Goal: Task Accomplishment & Management: Manage account settings

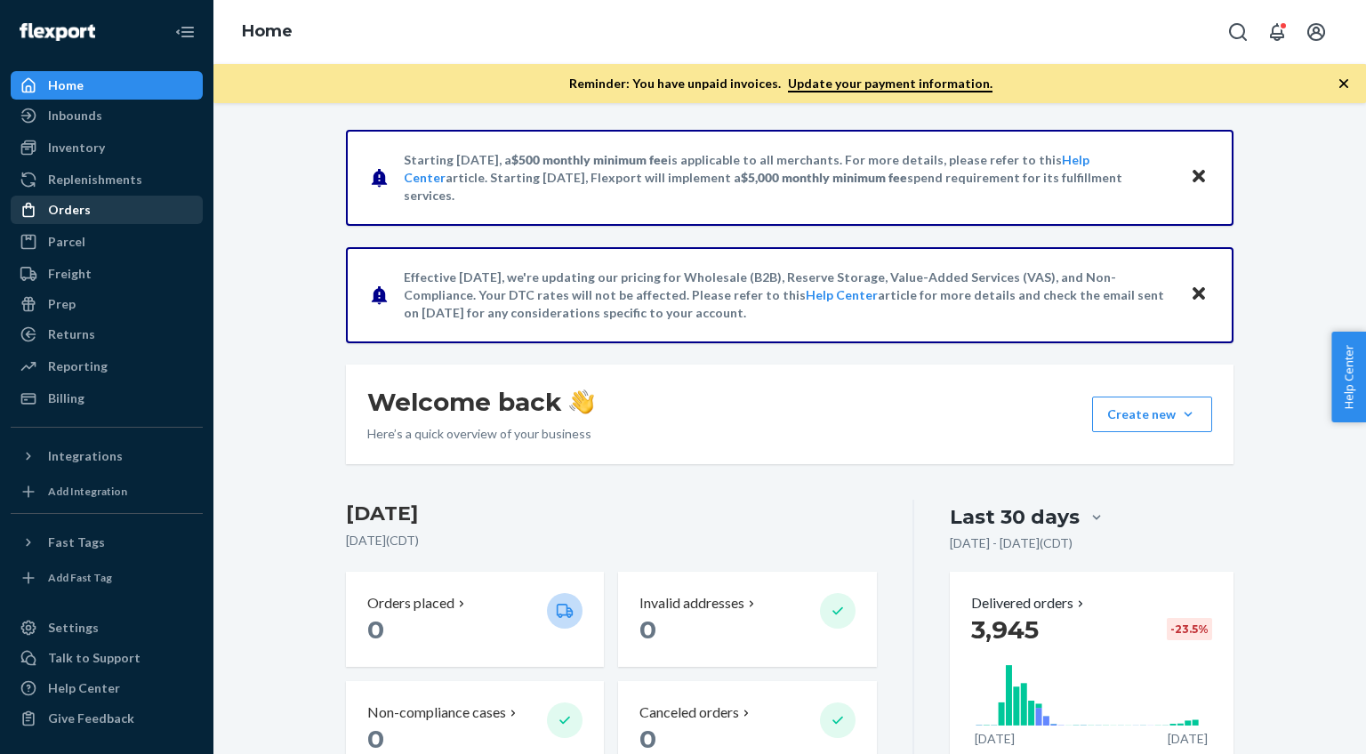
click at [61, 217] on div "Orders" at bounding box center [69, 210] width 43 height 18
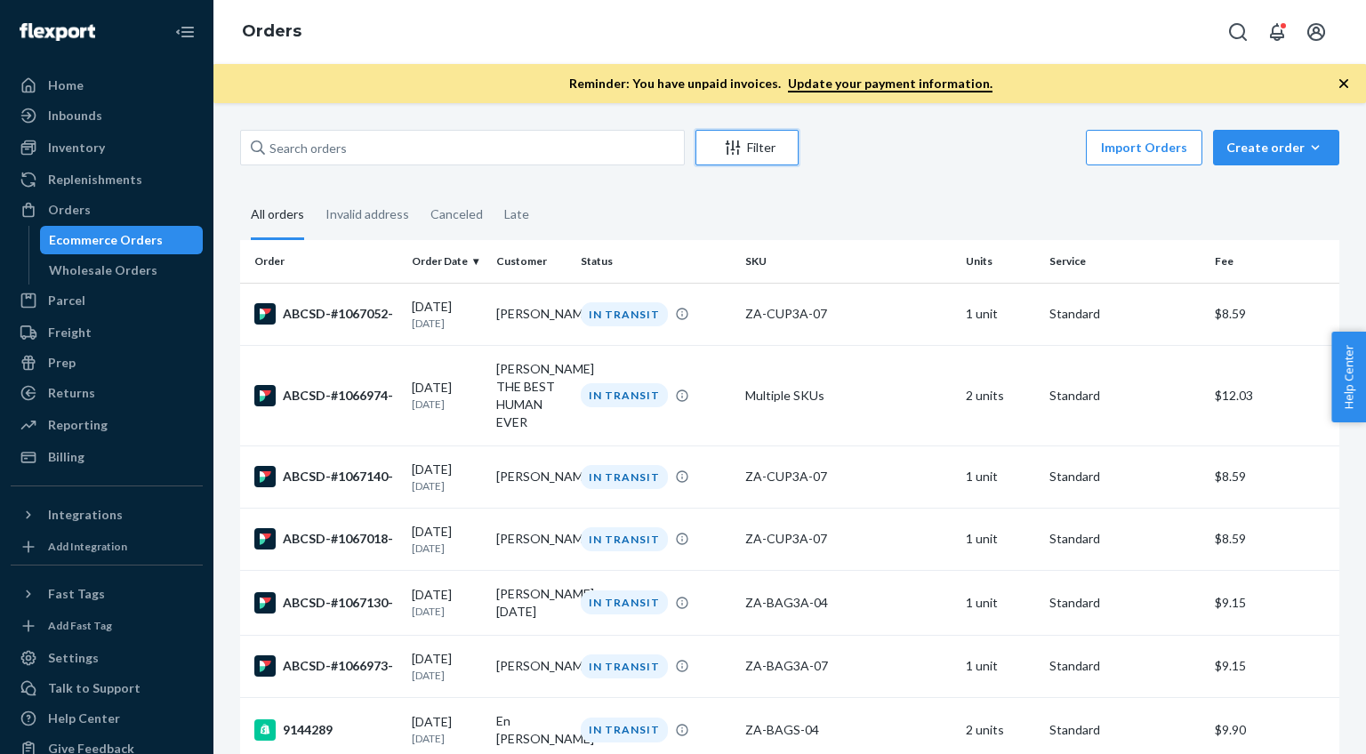
click at [757, 143] on div "Filter" at bounding box center [746, 148] width 101 height 18
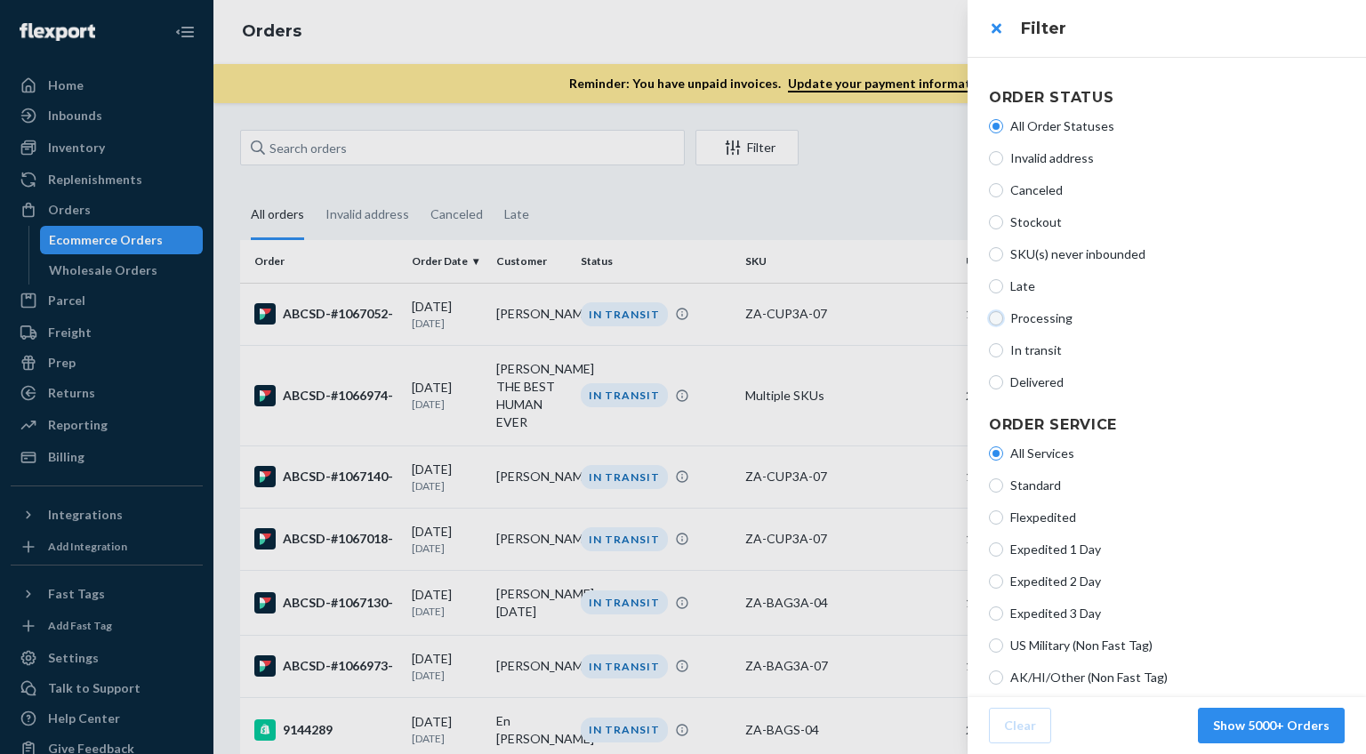
click at [998, 320] on input "Processing" at bounding box center [996, 318] width 14 height 14
radio input "true"
radio input "false"
click at [1279, 722] on button "Show 2 Orders" at bounding box center [1285, 726] width 117 height 36
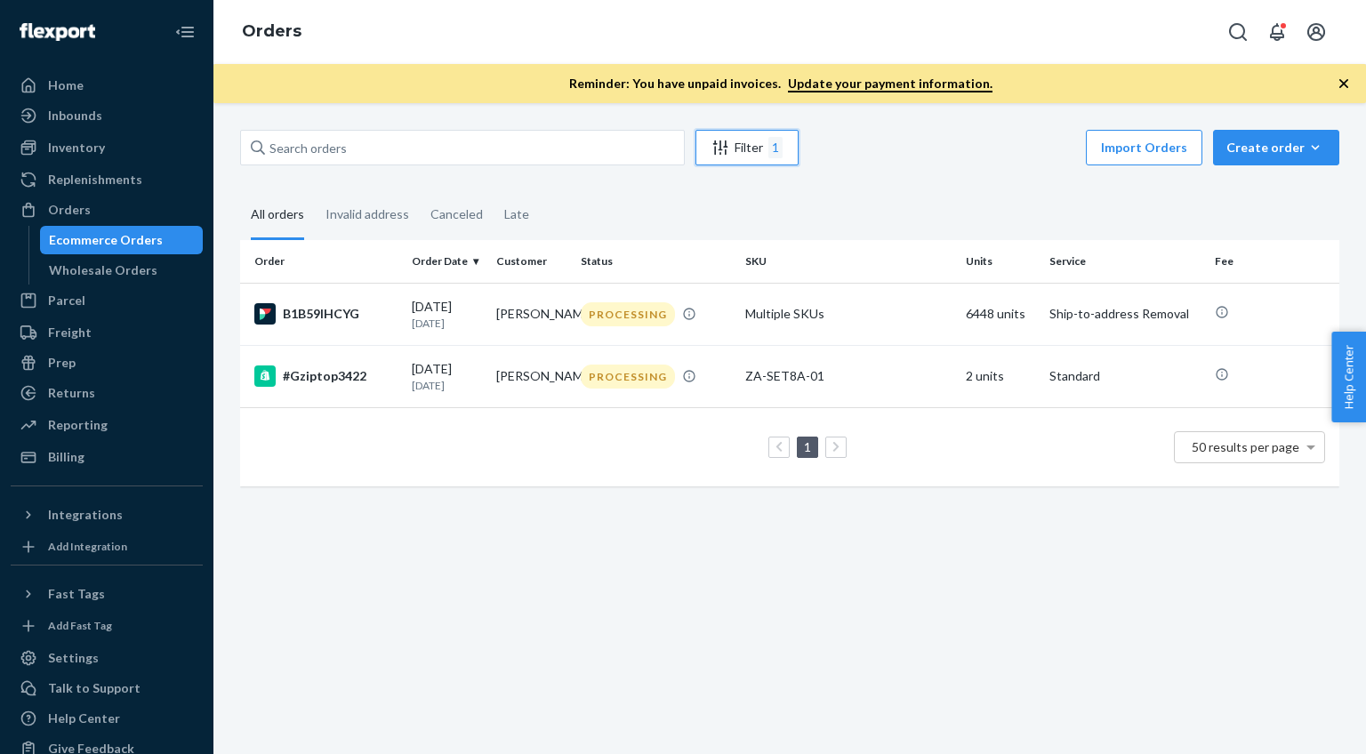
click at [759, 144] on div "Filter 1" at bounding box center [746, 147] width 101 height 21
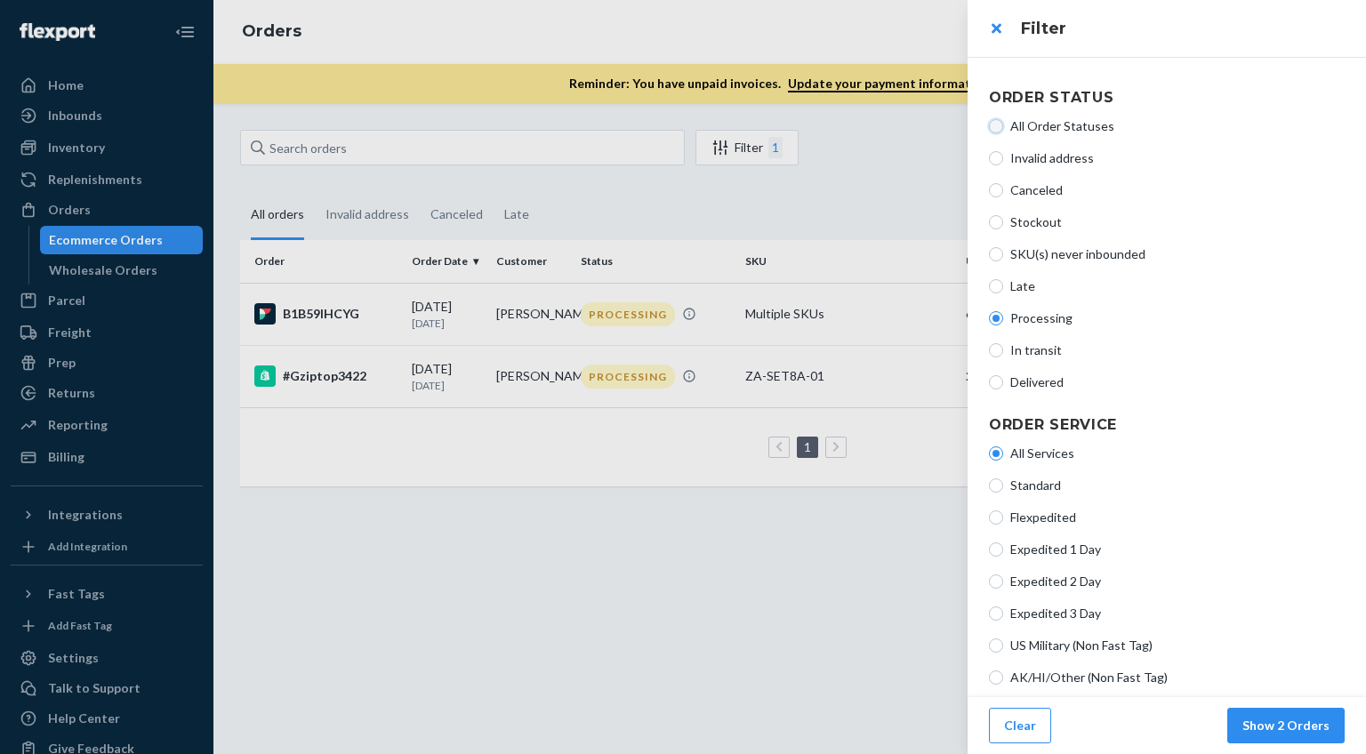
click at [993, 125] on input "All Order Statuses" at bounding box center [996, 126] width 14 height 14
radio input "true"
radio input "false"
click at [1258, 724] on button "Show 5000+ Orders" at bounding box center [1271, 726] width 147 height 36
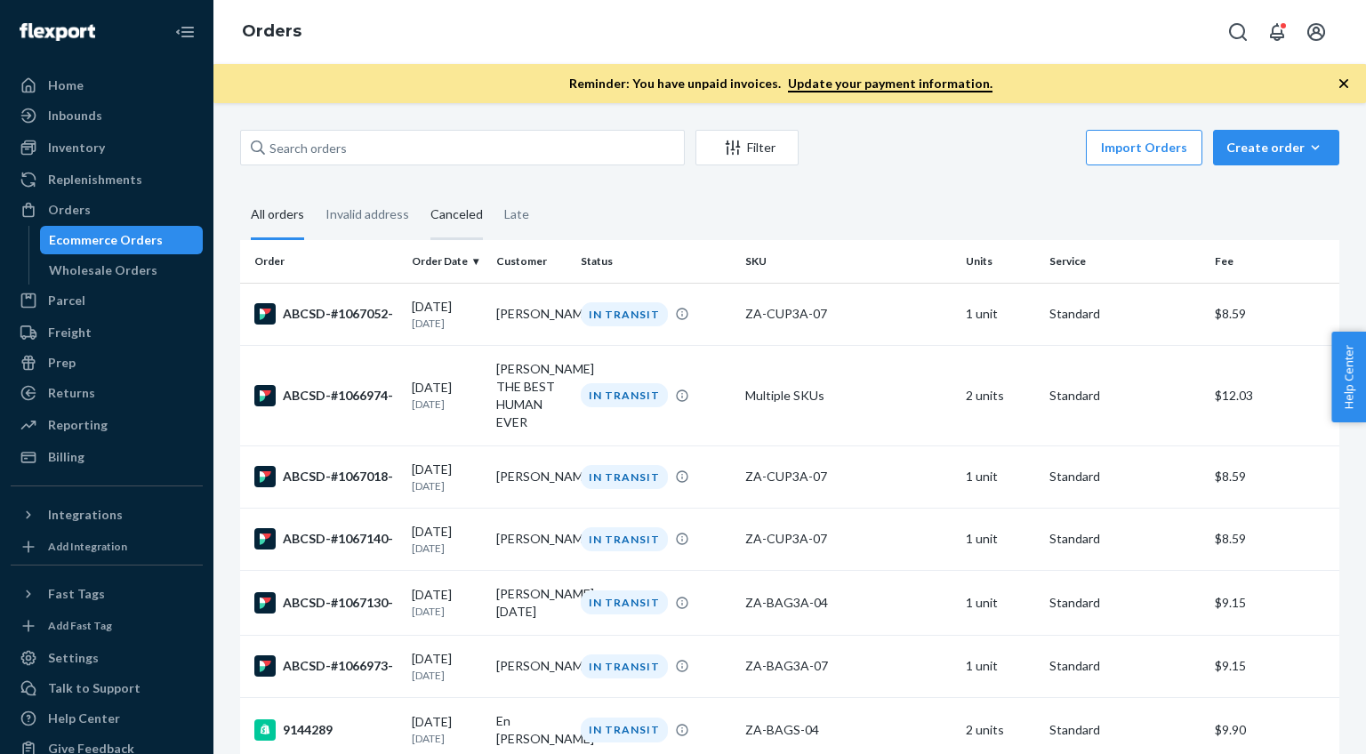
click at [453, 223] on div "Canceled" at bounding box center [456, 215] width 52 height 49
click at [420, 191] on input "Canceled" at bounding box center [420, 191] width 0 height 0
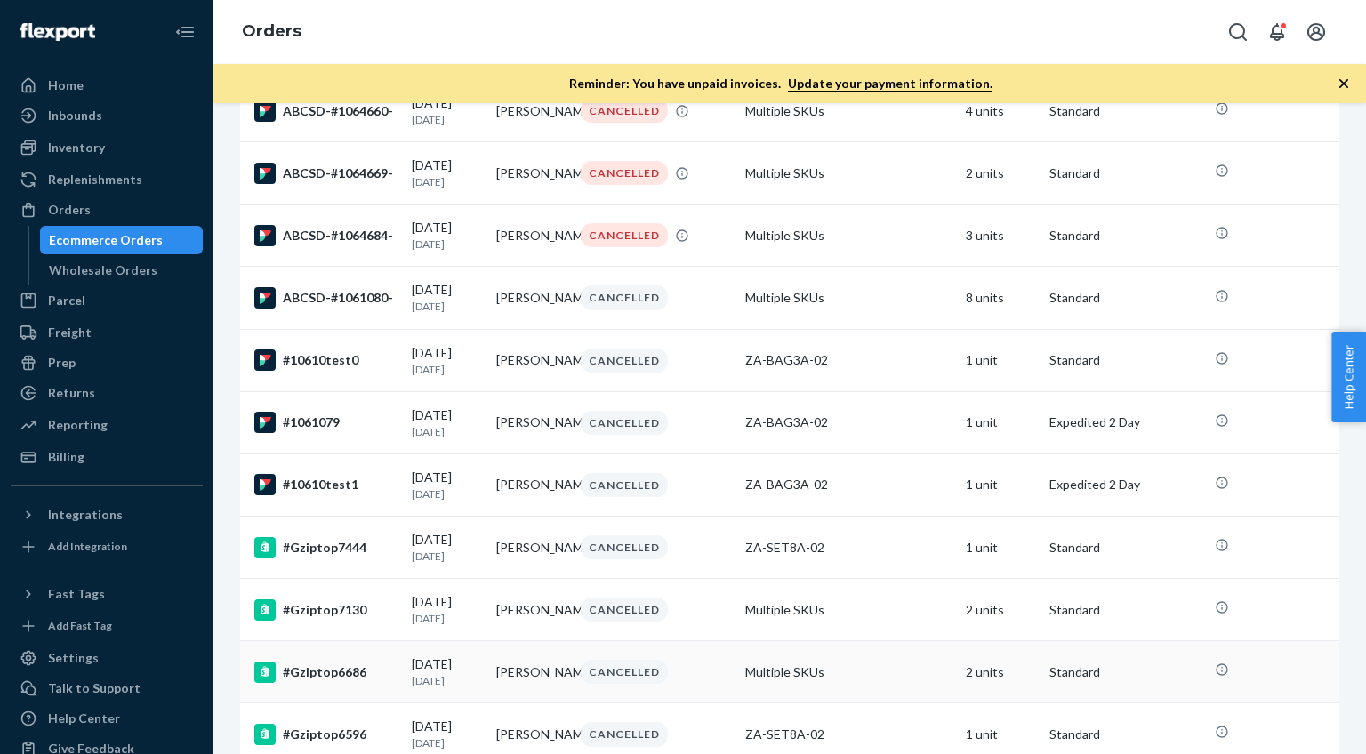
scroll to position [1913, 0]
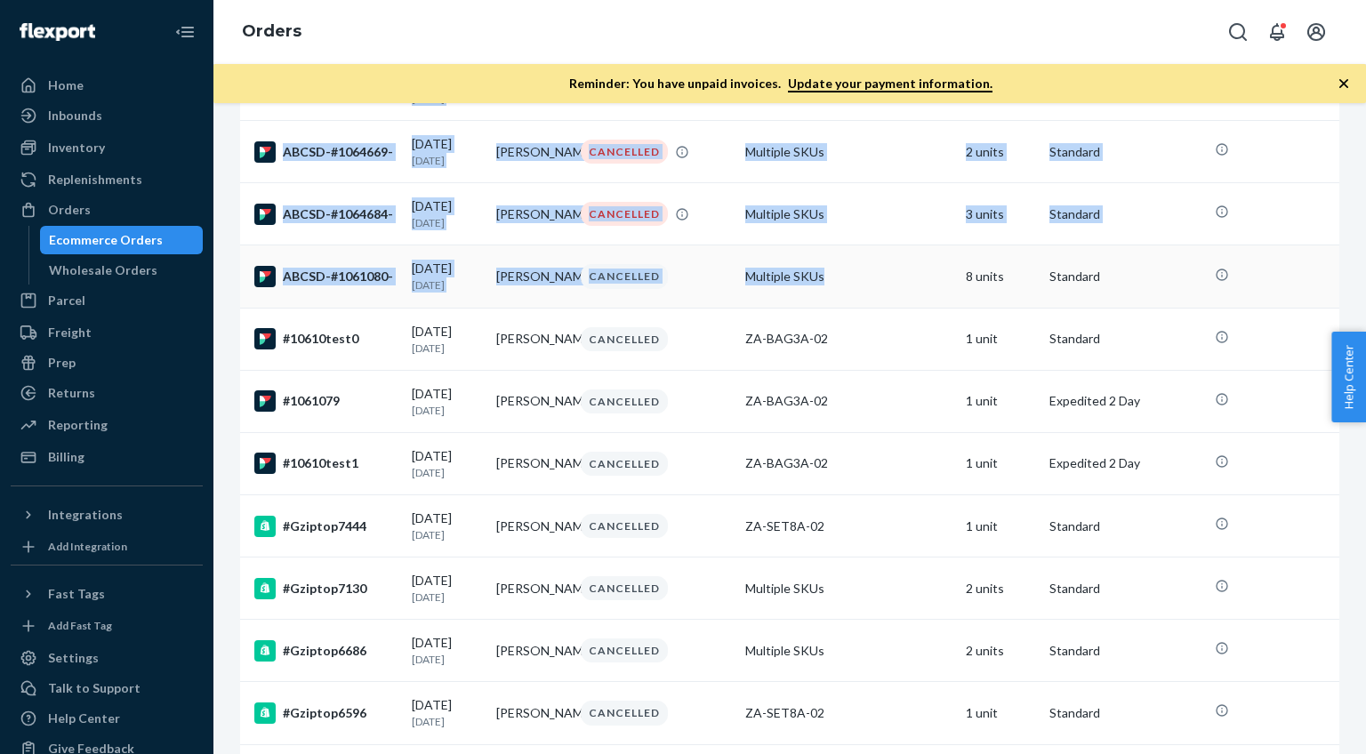
drag, startPoint x: 250, startPoint y: 258, endPoint x: 738, endPoint y: 360, distance: 498.7
copy table "Order Order Date Customer Status SKU Units Service Fee ABCSD-#1066556- [DATE] […"
click at [87, 423] on div "Reporting" at bounding box center [78, 425] width 60 height 18
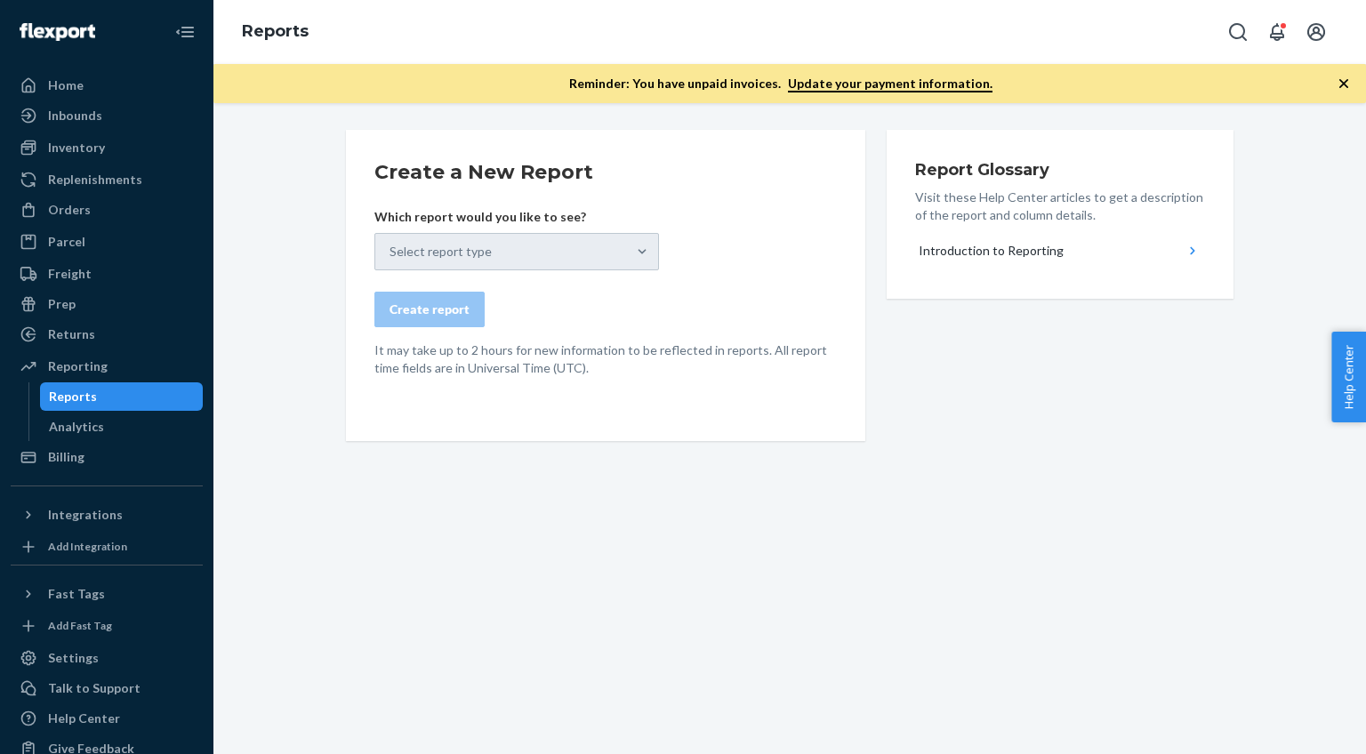
click at [75, 397] on div "Reports" at bounding box center [73, 397] width 48 height 18
click at [641, 254] on div "Select report type" at bounding box center [516, 251] width 285 height 37
click at [410, 248] on div "Select report type" at bounding box center [516, 251] width 285 height 37
click at [295, 279] on div "Create a New Report Which report would you like to see? Select report type Crea…" at bounding box center [790, 396] width 1126 height 533
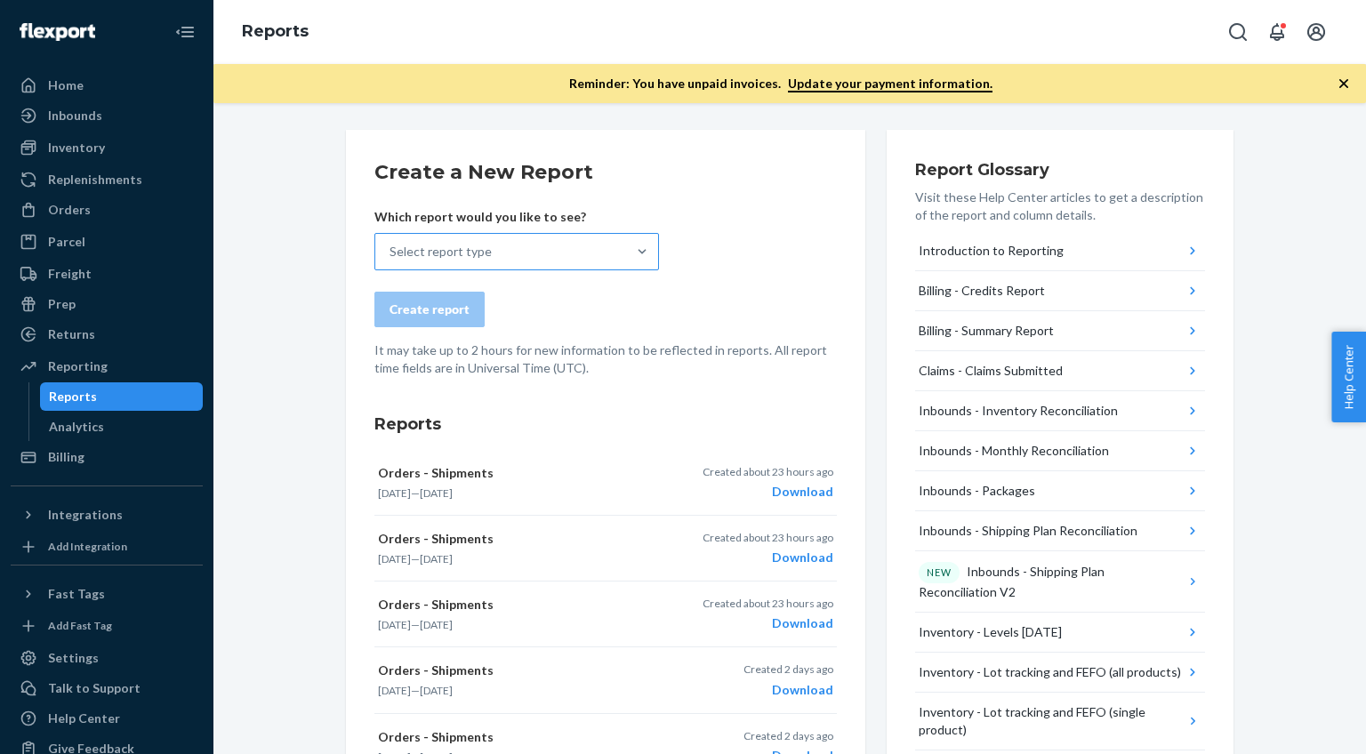
click at [456, 255] on div "Select report type" at bounding box center [440, 252] width 102 height 18
click at [391, 255] on input "Select report type" at bounding box center [390, 252] width 2 height 18
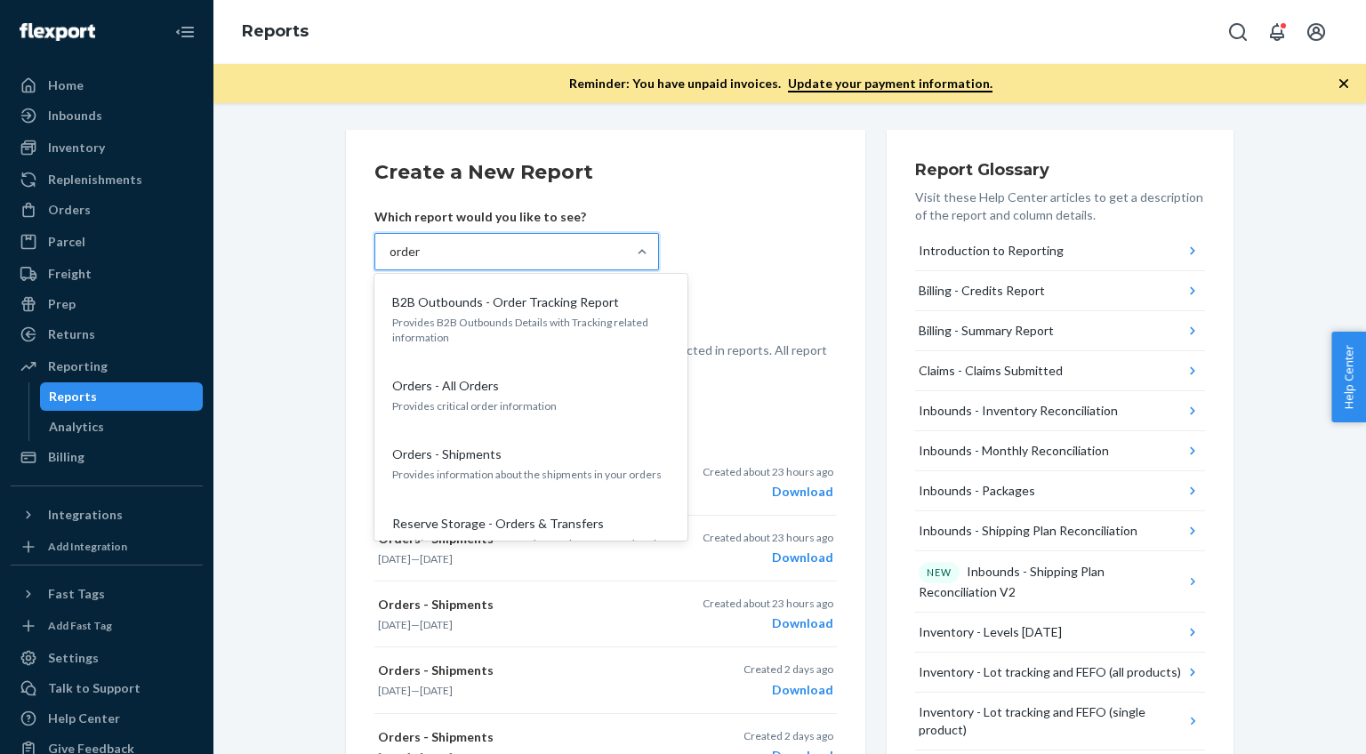
type input "orders"
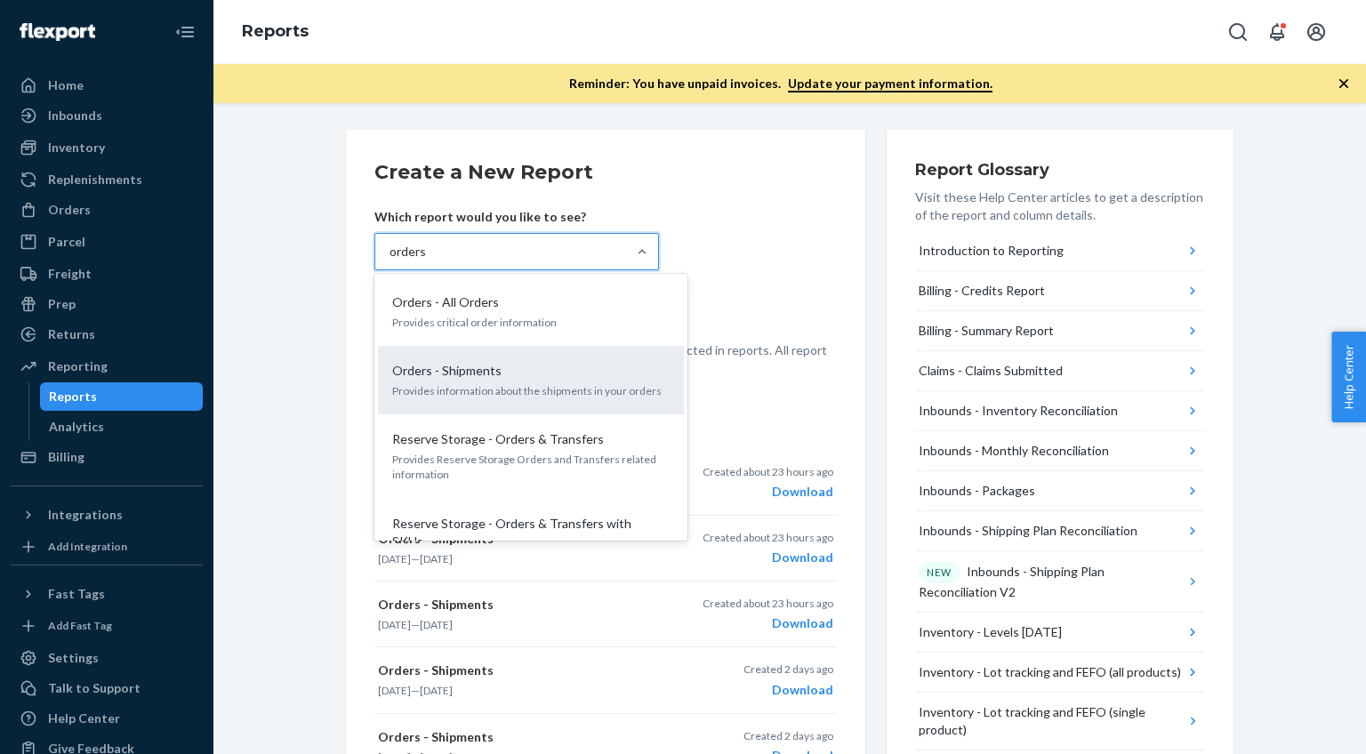
click at [434, 389] on p "Provides information about the shipments in your orders" at bounding box center [530, 390] width 277 height 15
click at [427, 261] on input "orders" at bounding box center [407, 252] width 37 height 18
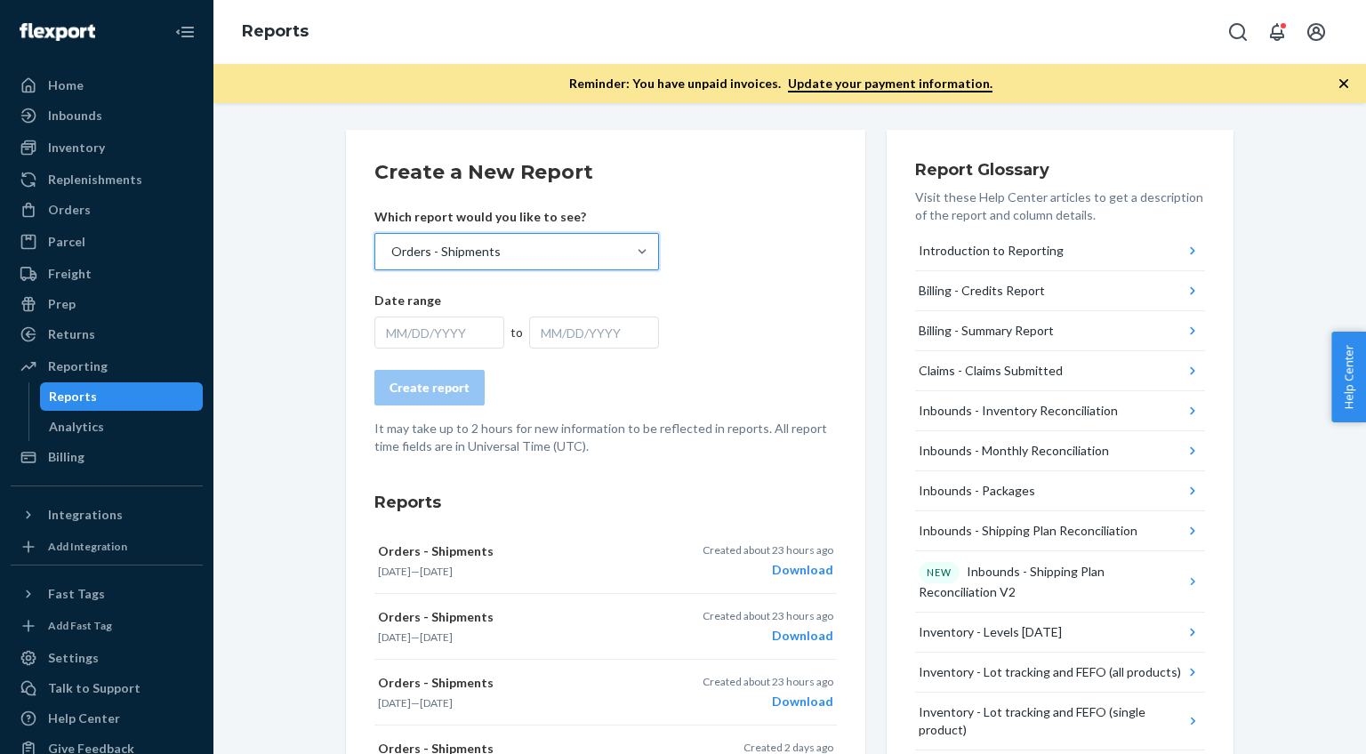
click at [453, 337] on div "MM/DD/YYYY" at bounding box center [439, 333] width 130 height 32
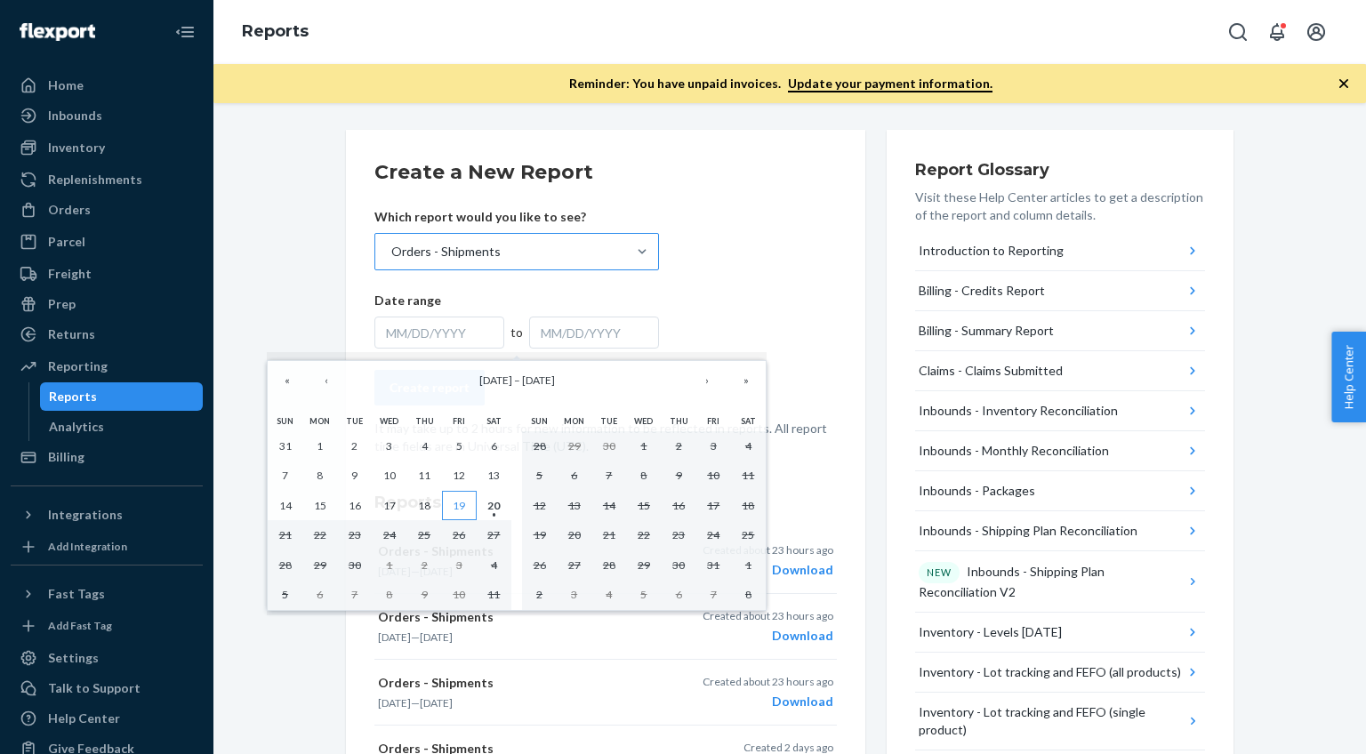
click at [461, 506] on abbr "19" at bounding box center [459, 505] width 12 height 13
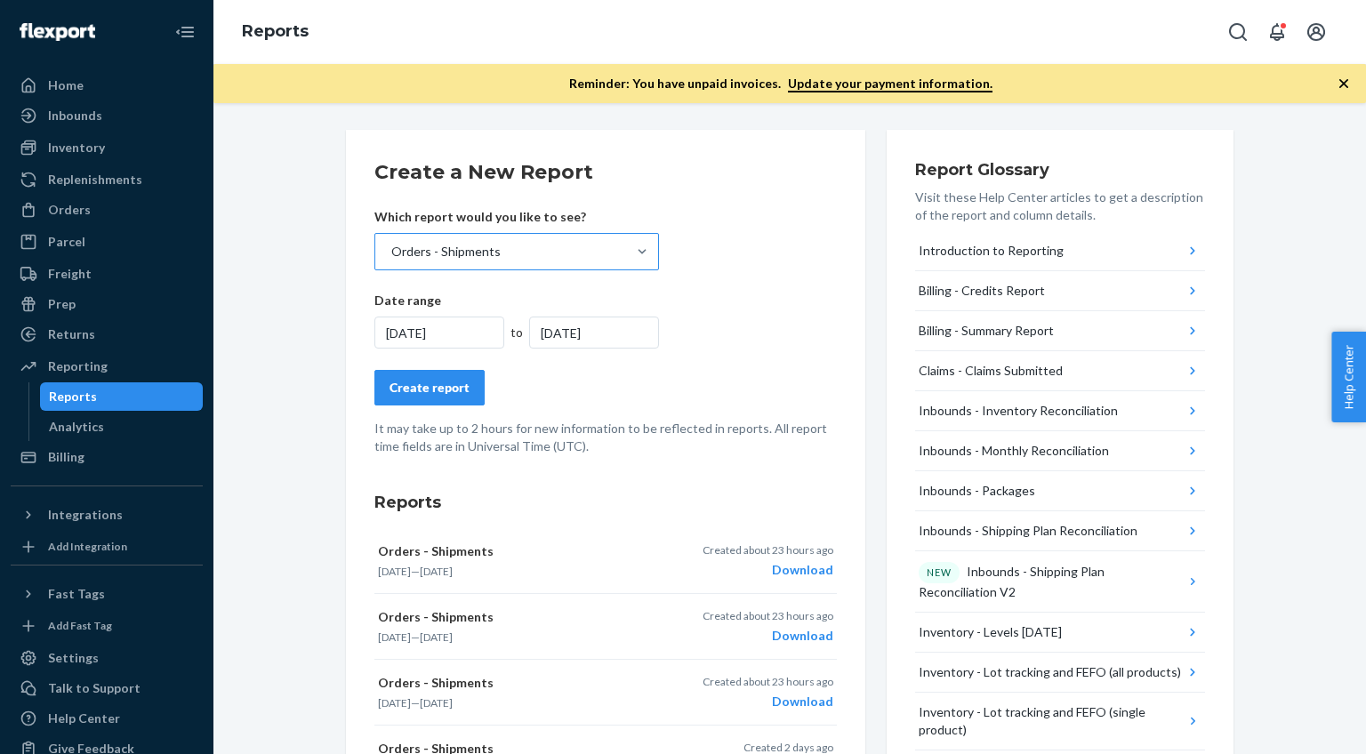
click at [434, 382] on div "Create report" at bounding box center [429, 388] width 80 height 18
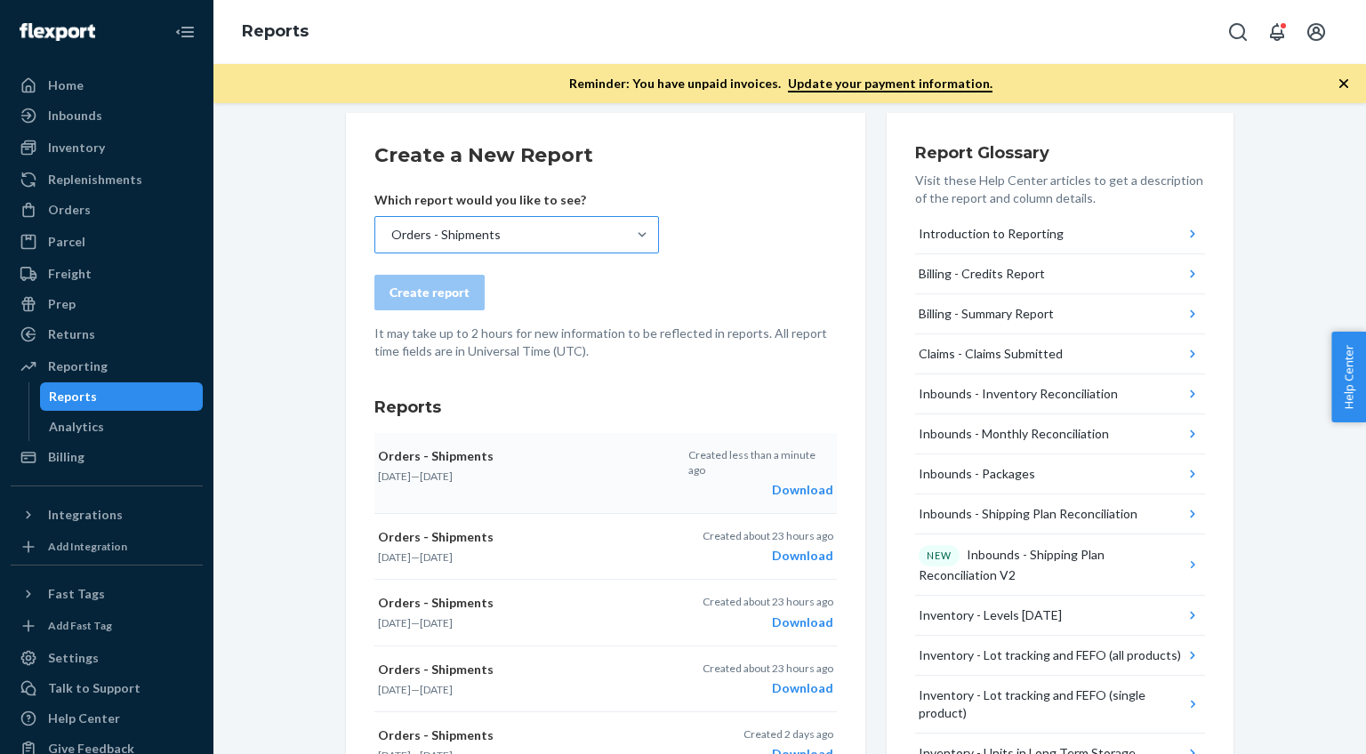
scroll to position [16, 0]
click at [801, 482] on div "Download" at bounding box center [760, 491] width 145 height 18
